Goal: Ask a question

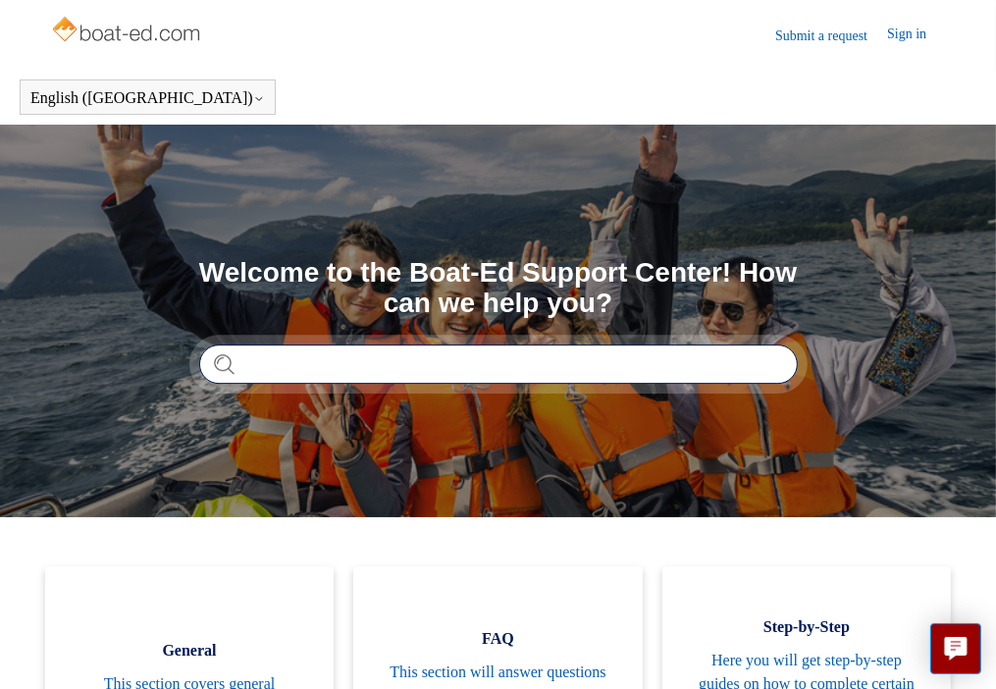
click at [291, 363] on input "Search" at bounding box center [498, 364] width 599 height 39
click at [295, 355] on input "Search" at bounding box center [498, 364] width 599 height 39
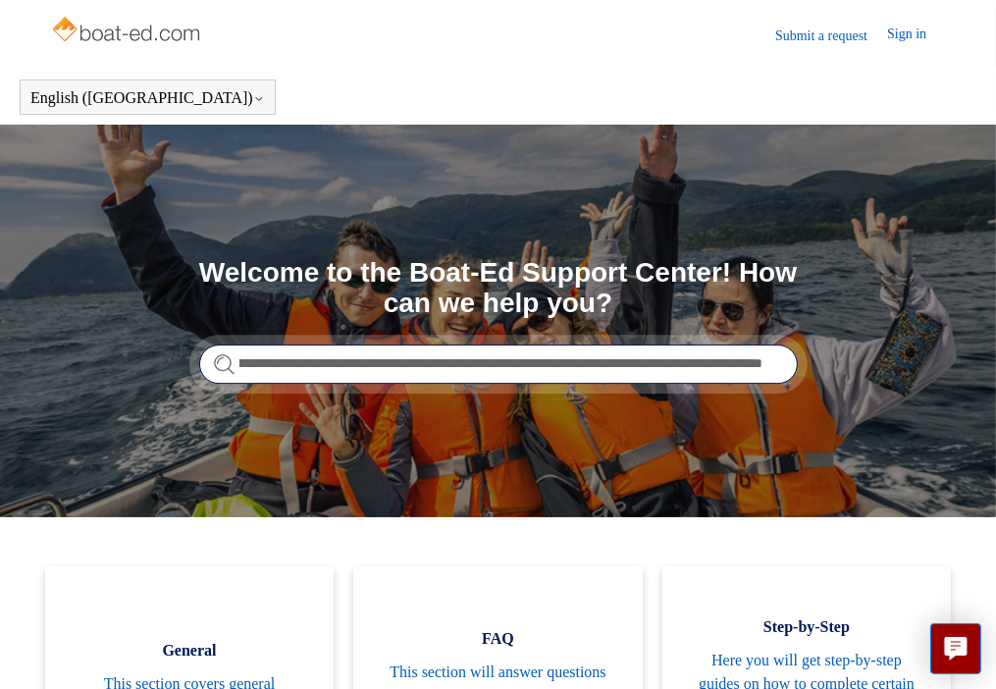
scroll to position [0, 1202]
type input "**********"
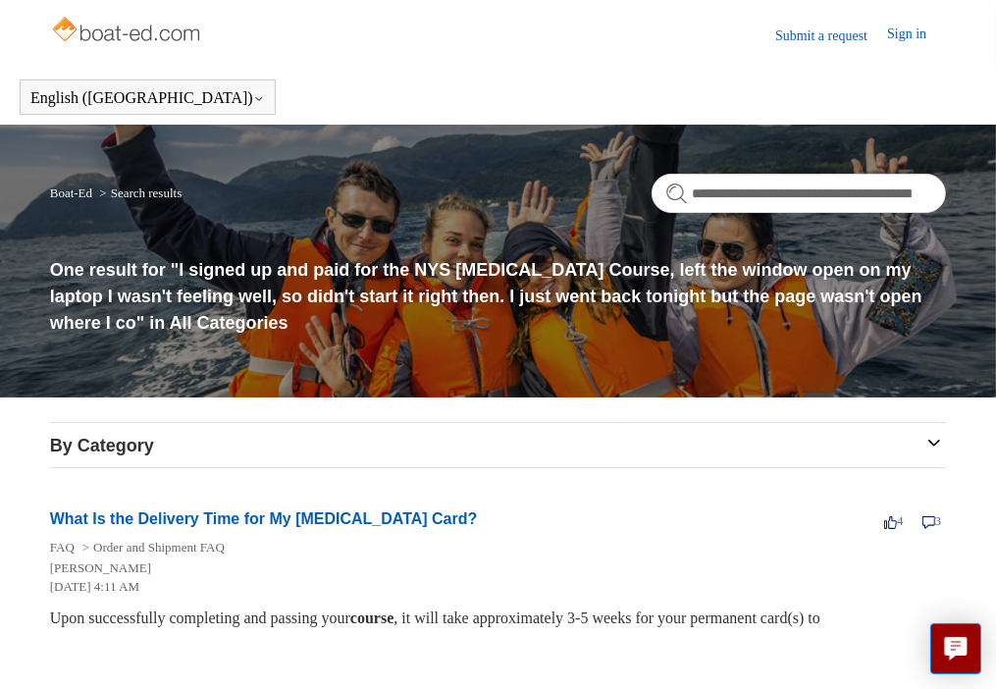
click at [294, 488] on li "What Is the Delivery Time for My [MEDICAL_DATA] Card? 4 votes 4 3 comments 3 FA…" at bounding box center [498, 569] width 897 height 162
click at [830, 32] on link "Submit a request" at bounding box center [832, 36] width 112 height 21
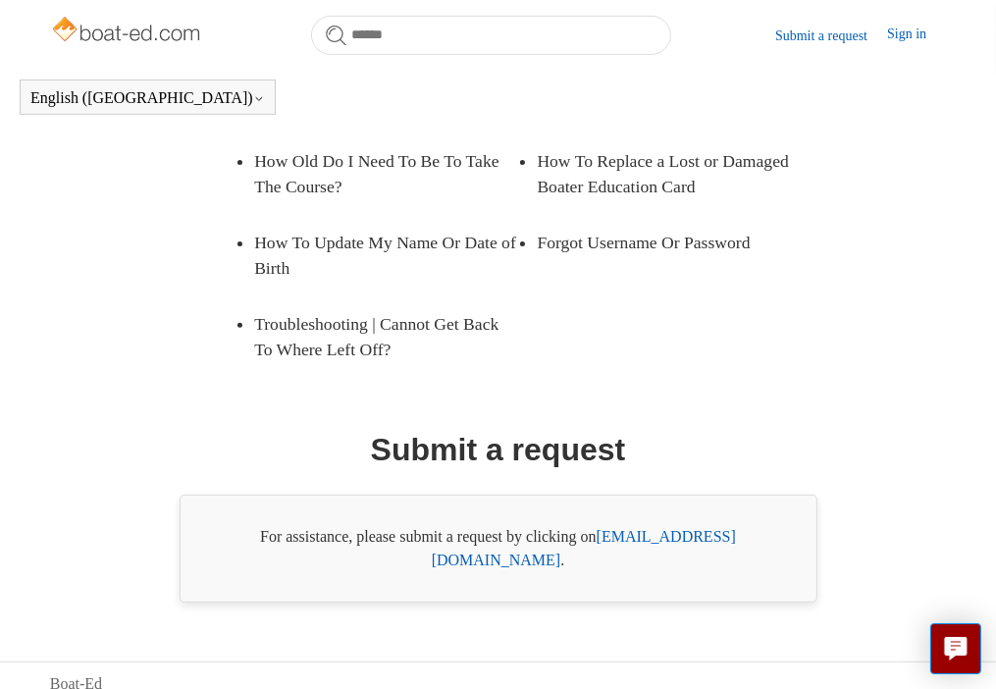
click at [664, 543] on link "support@boat-ed.com" at bounding box center [584, 548] width 304 height 40
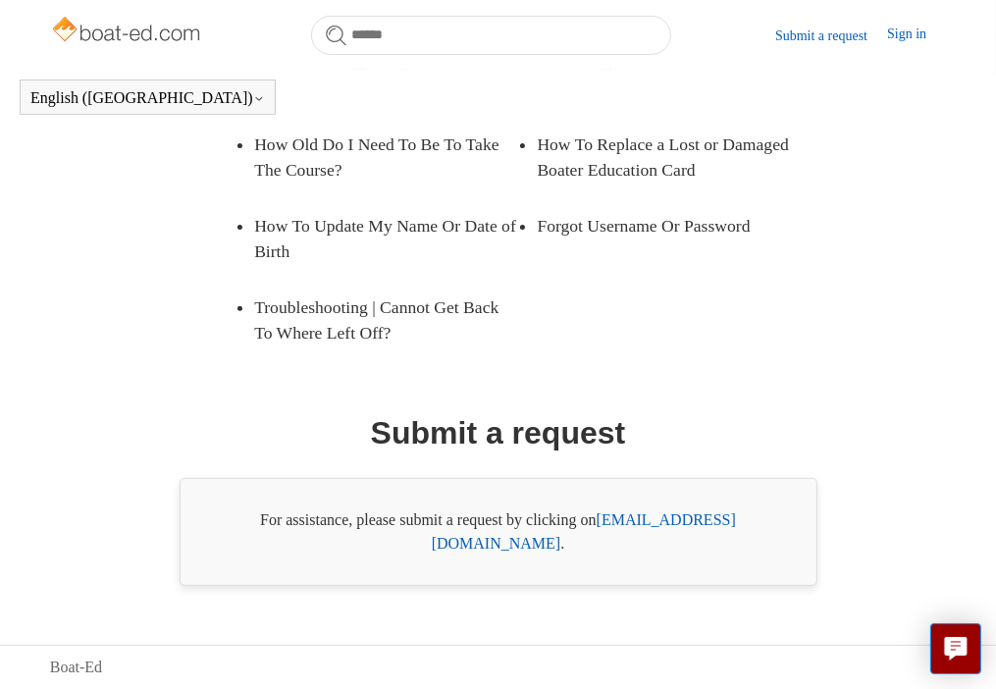
click at [719, 540] on link "support@boat-ed.com" at bounding box center [584, 531] width 304 height 40
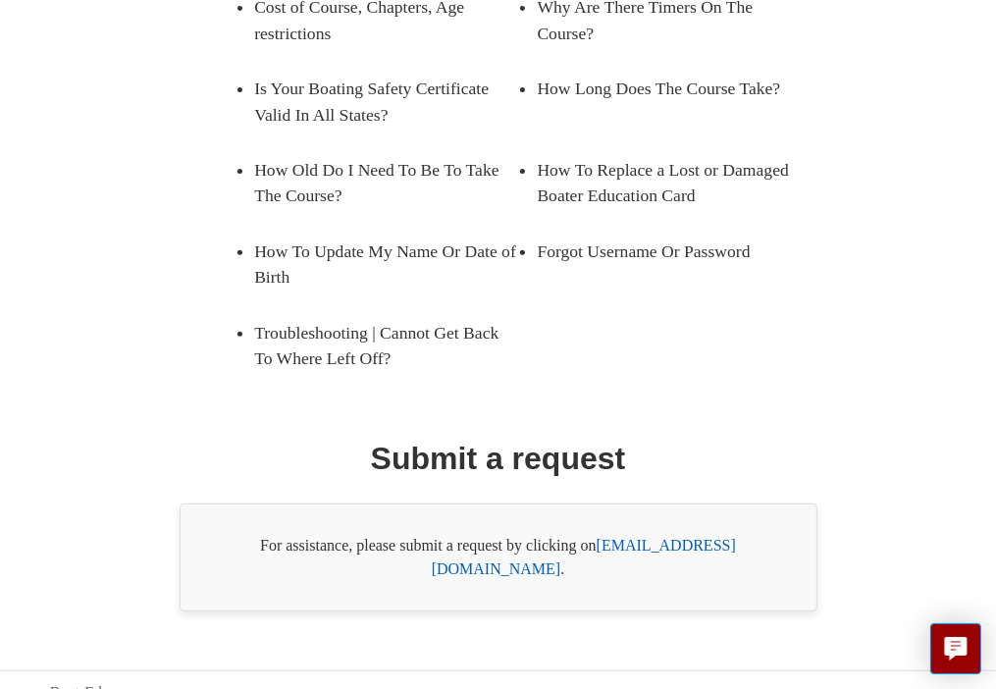
click at [927, 513] on div "Promoted articles Cost of Course, Chapters, Age restrictions Why Are There Time…" at bounding box center [498, 262] width 897 height 700
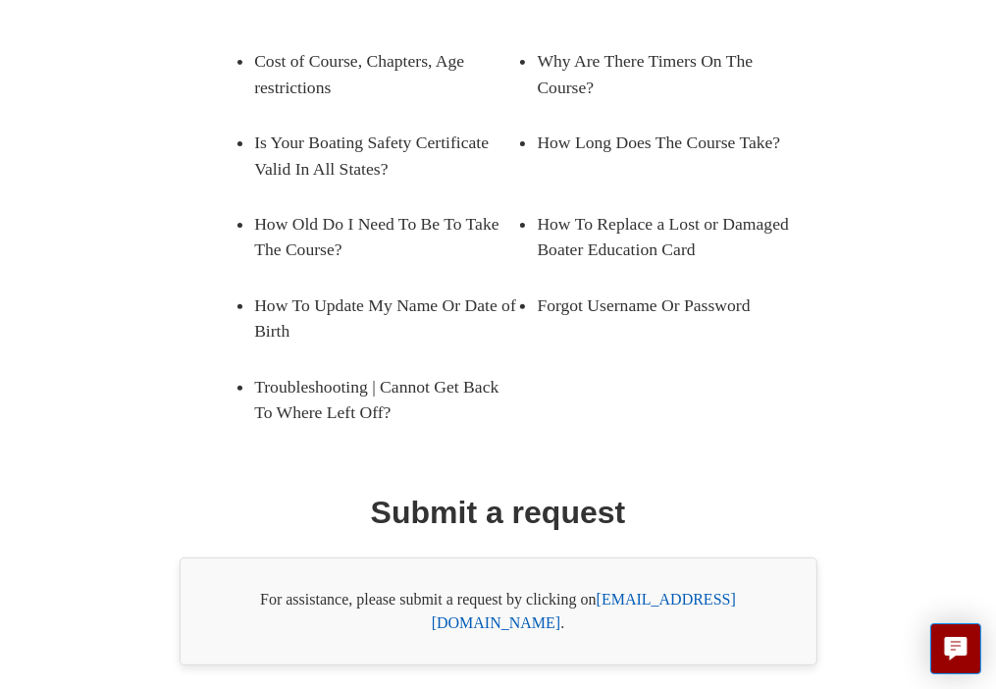
scroll to position [419, 0]
